Goal: Task Accomplishment & Management: Manage account settings

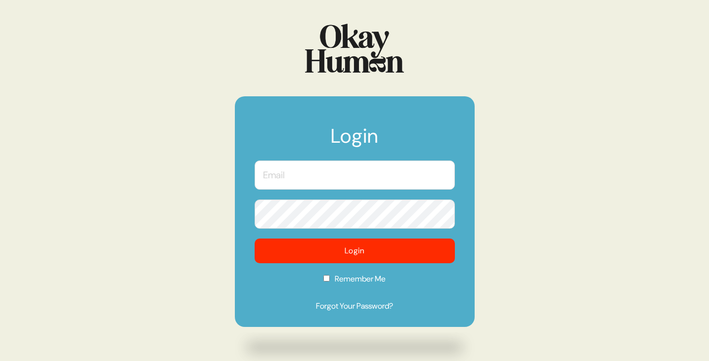
click at [344, 173] on input "text" at bounding box center [355, 175] width 200 height 29
type input "henry.lambert@wk.com"
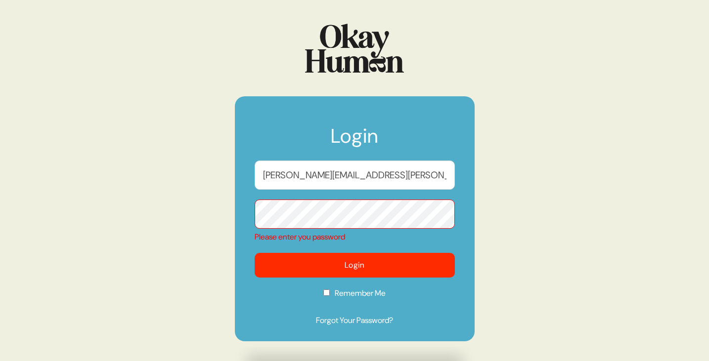
scroll to position [17, 0]
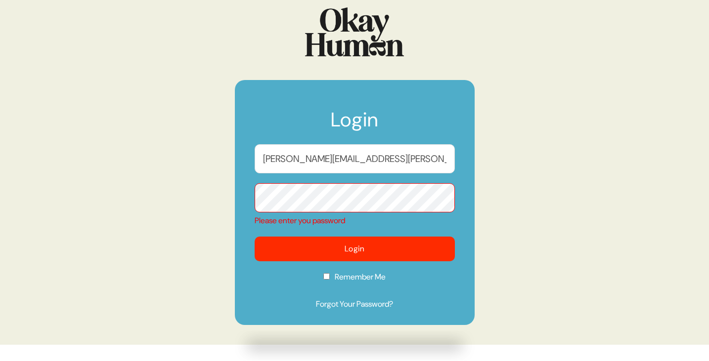
click at [535, 242] on div "Login henry.lambert@wk.com Please enter you password Login Remember Me Forgot Y…" at bounding box center [354, 164] width 709 height 361
click at [385, 158] on input "henry.lambert@wk.com" at bounding box center [355, 158] width 200 height 29
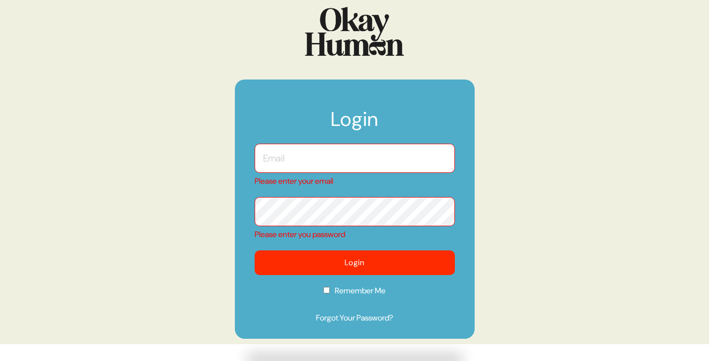
click at [526, 199] on div "Login Please enter your email Please enter you password Login Remember Me Forgo…" at bounding box center [354, 163] width 709 height 361
click at [344, 22] on img at bounding box center [354, 31] width 99 height 49
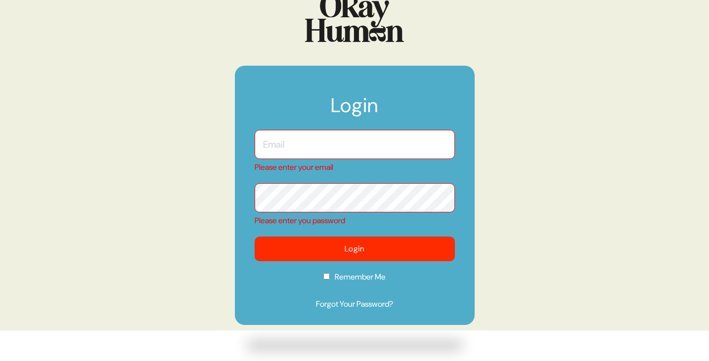
click at [101, 78] on div "Login Please enter your email Please enter you password Login Remember Me Forgo…" at bounding box center [354, 149] width 709 height 361
type input "henry.lambert@wk.com"
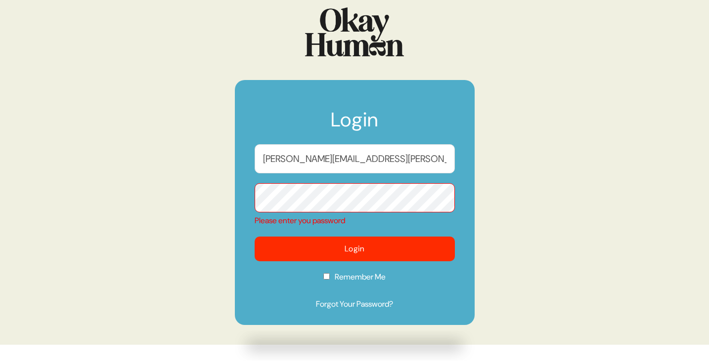
scroll to position [17, 0]
click at [384, 150] on input "henry.lambert@wk.com" at bounding box center [355, 158] width 200 height 29
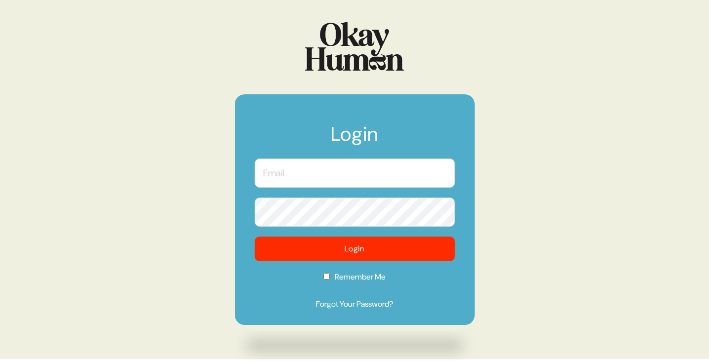
scroll to position [0, 0]
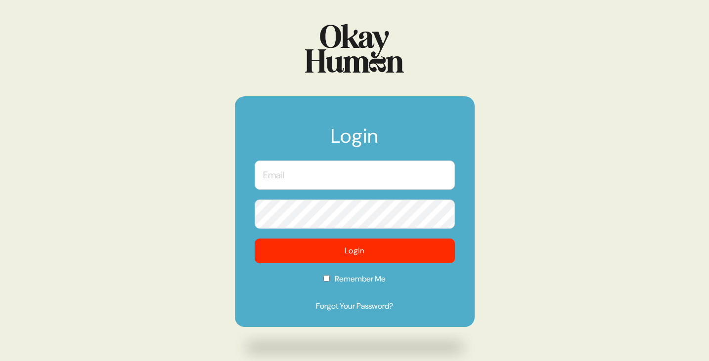
click at [337, 184] on input "text" at bounding box center [355, 175] width 200 height 29
type input "henry.lambert@wk.com"
click at [354, 317] on form "Login henry.lambert@wk.com Login Remember Me Forgot Your Password?" at bounding box center [355, 211] width 240 height 231
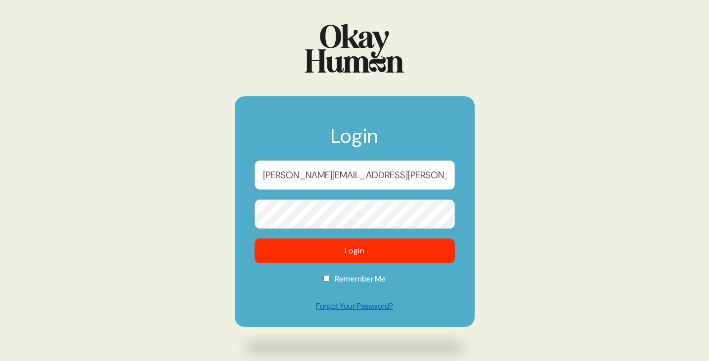
click at [353, 309] on link "Forgot Your Password?" at bounding box center [355, 307] width 200 height 12
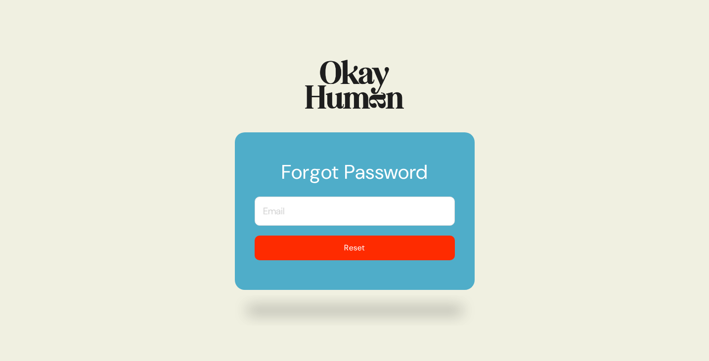
click at [361, 216] on input "text" at bounding box center [355, 211] width 200 height 29
type input "henry.lambert@wk.com"
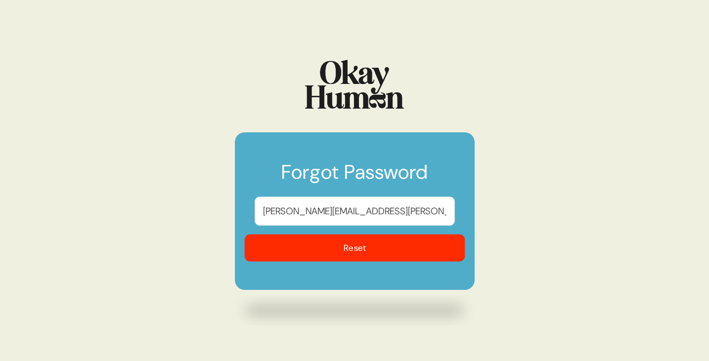
click at [344, 249] on button "Reset" at bounding box center [354, 248] width 221 height 27
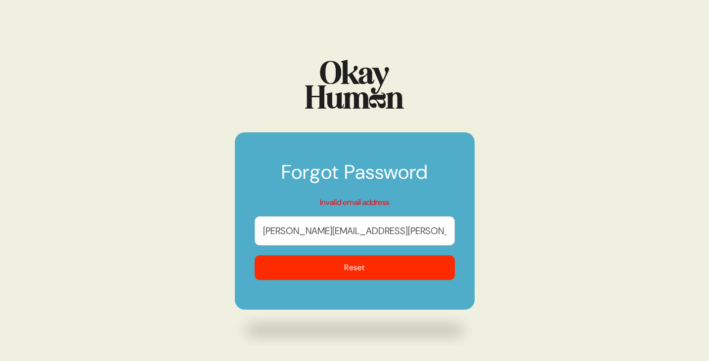
click at [366, 229] on input "henry.lambert@wk.com" at bounding box center [355, 231] width 200 height 29
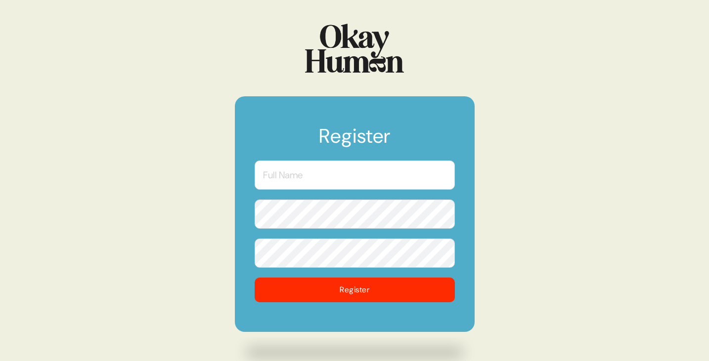
click at [390, 174] on input "text" at bounding box center [355, 175] width 200 height 29
type input "[PERSON_NAME]"
